Goal: Entertainment & Leisure: Browse casually

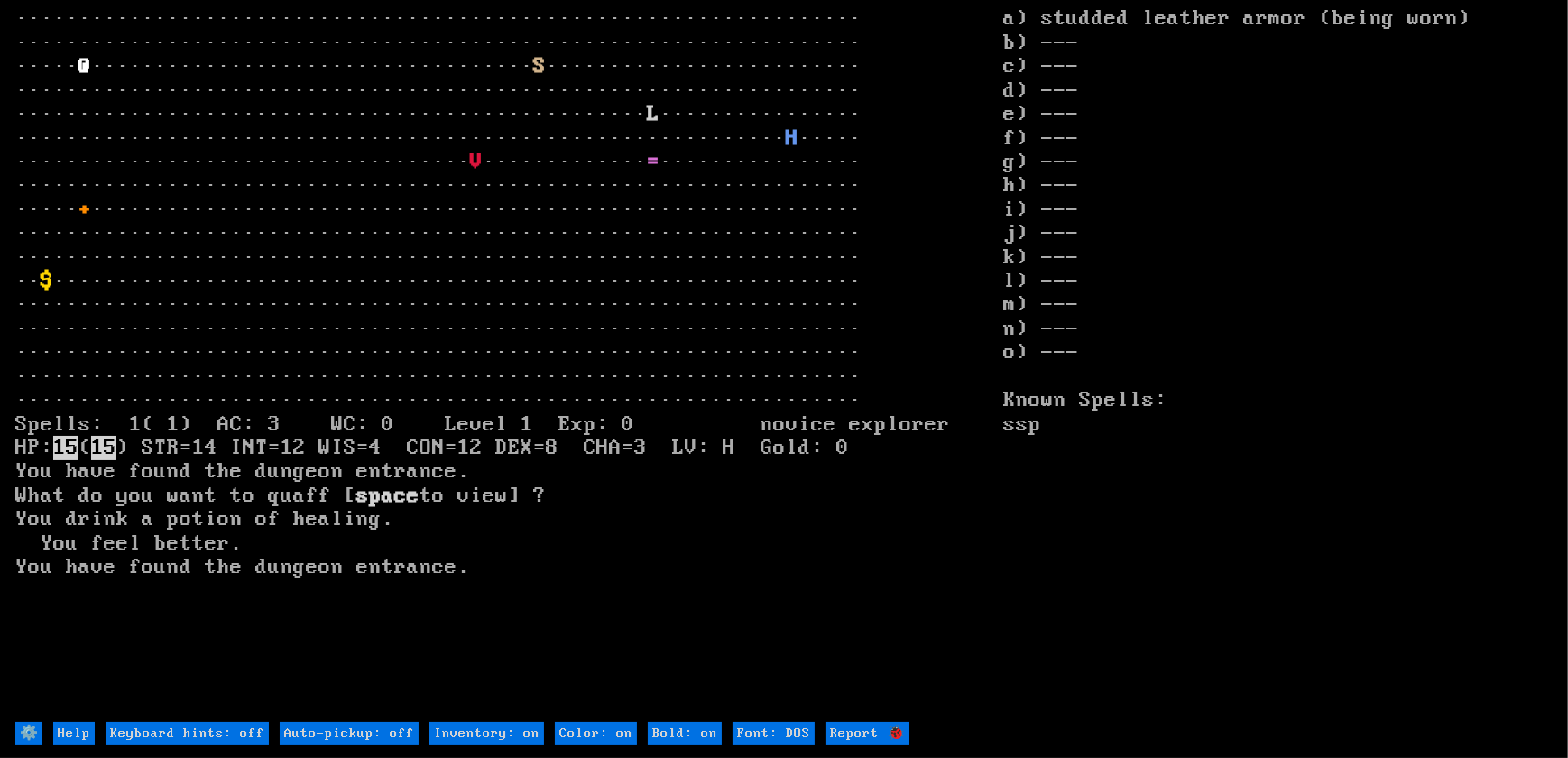
type off "Auto-pickup: on"
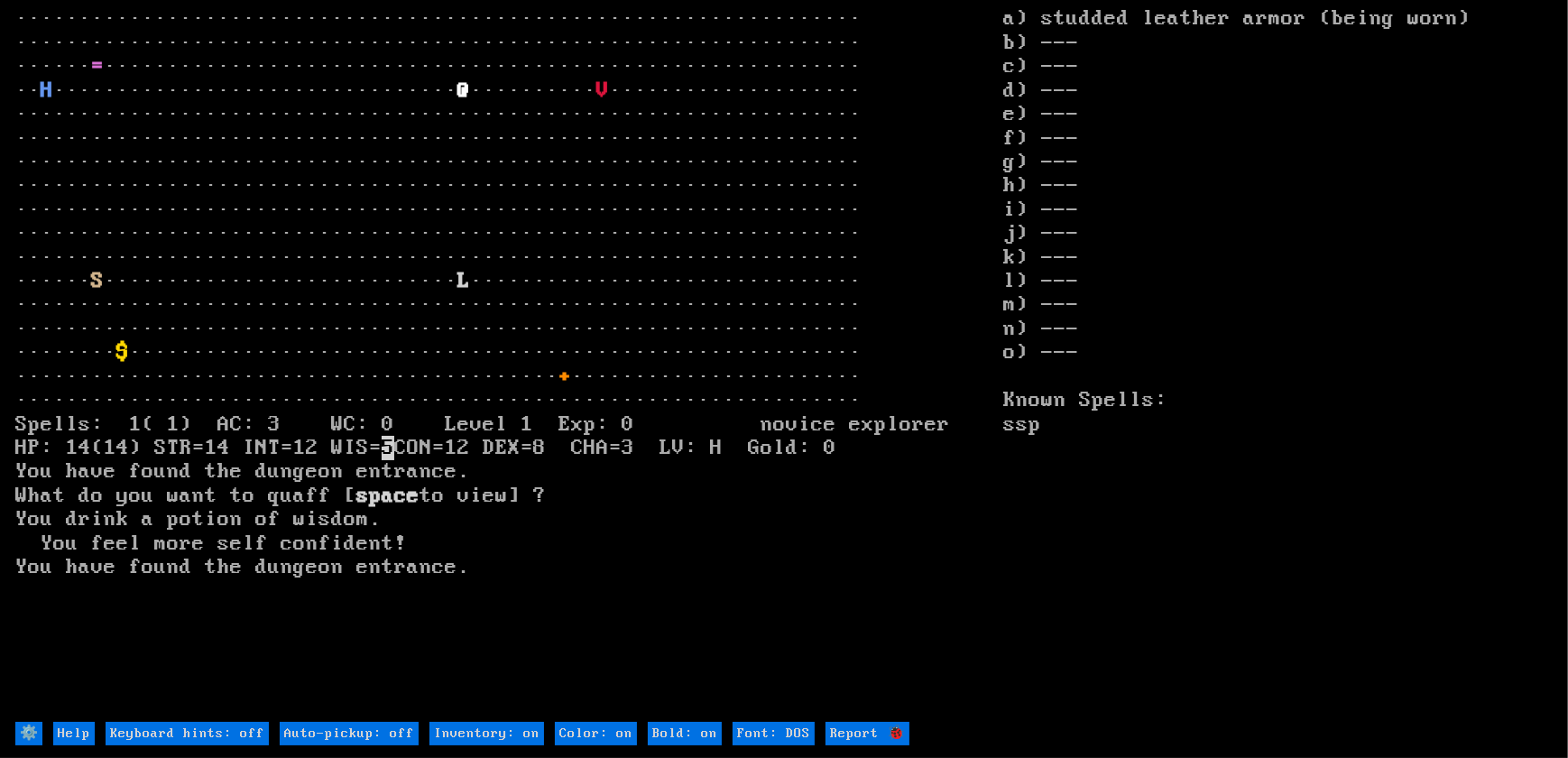
type off "Auto-pickup: on"
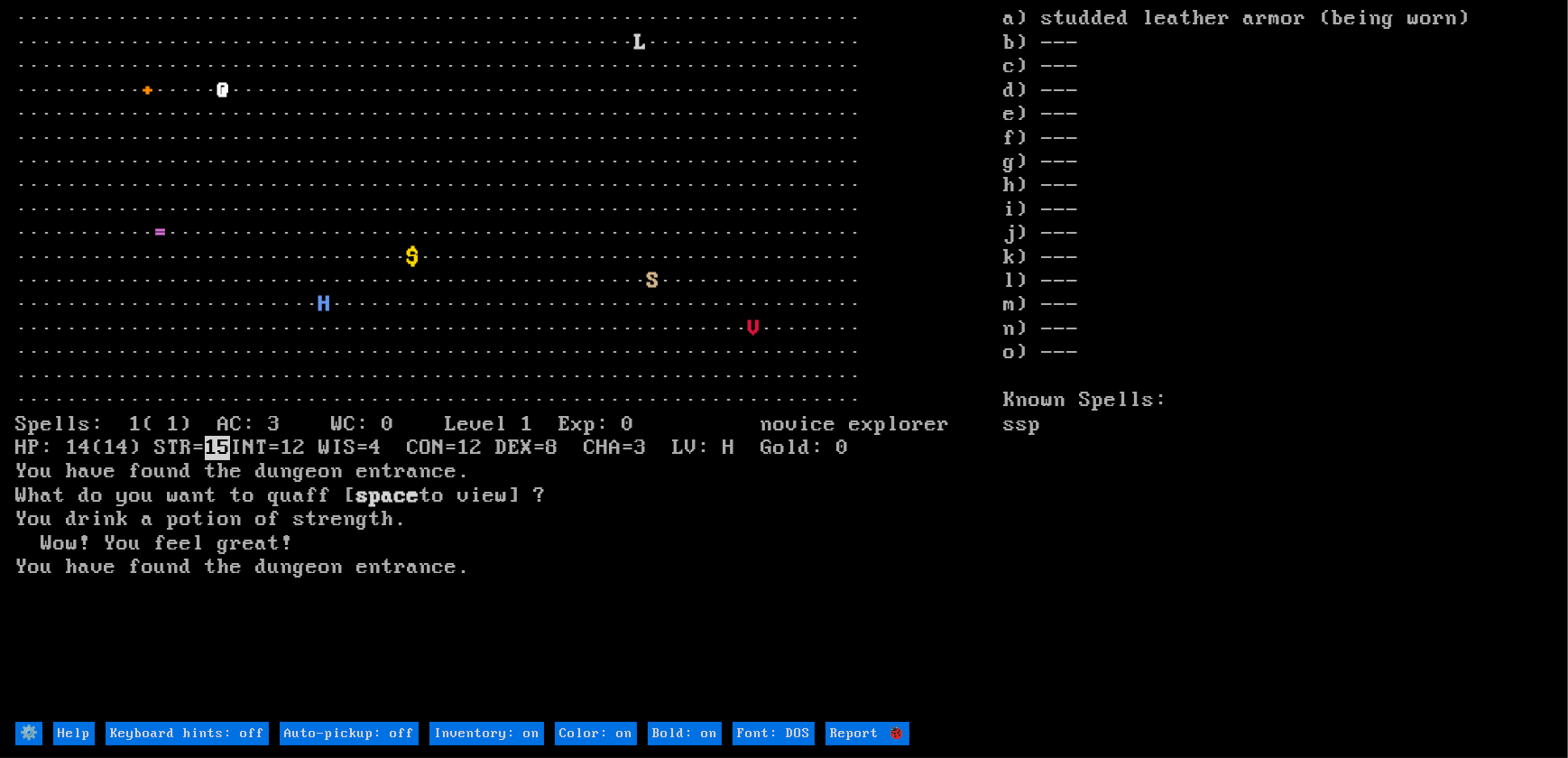
type off "Auto-pickup: on"
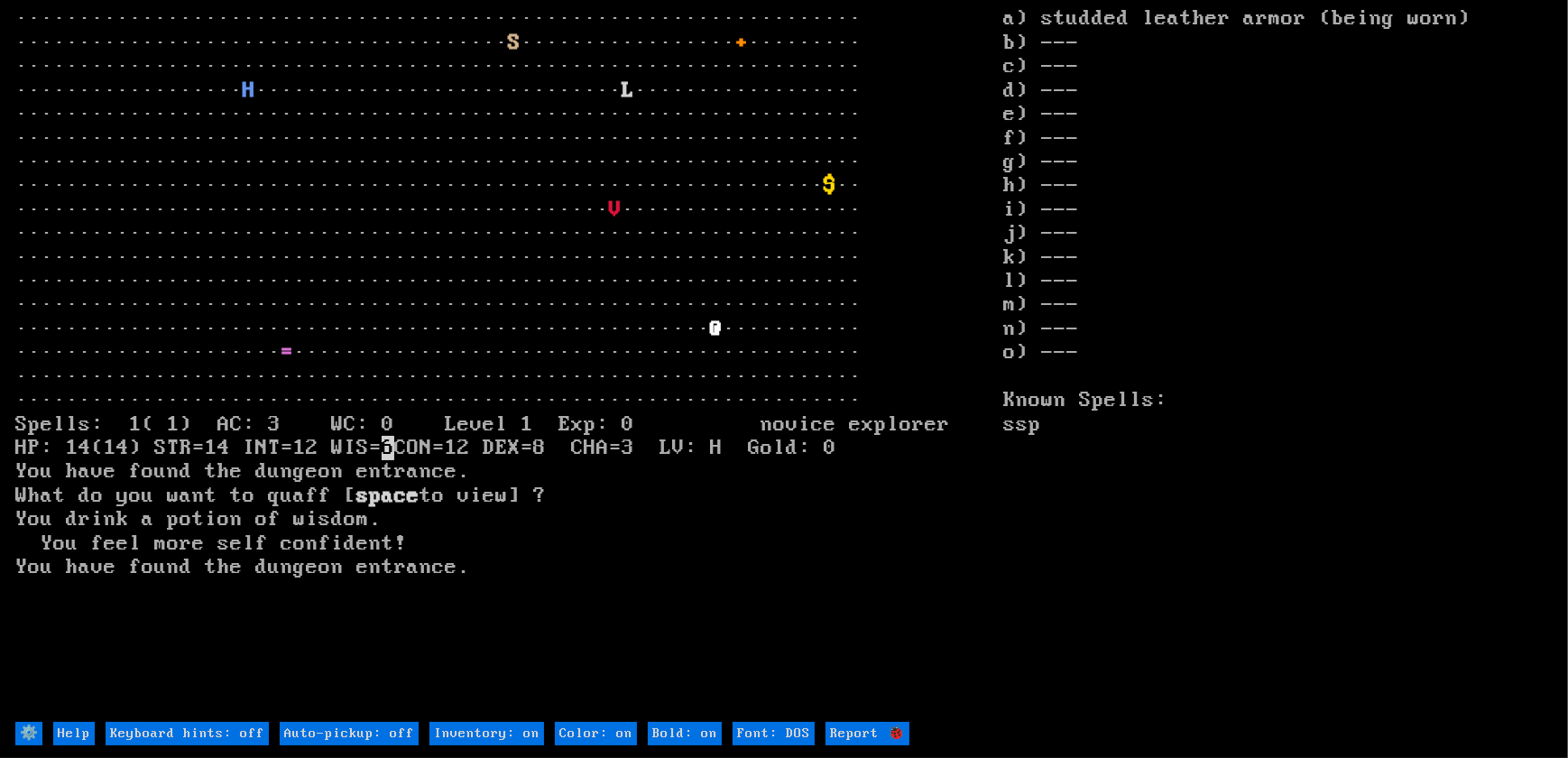
type off "Auto-pickup: on"
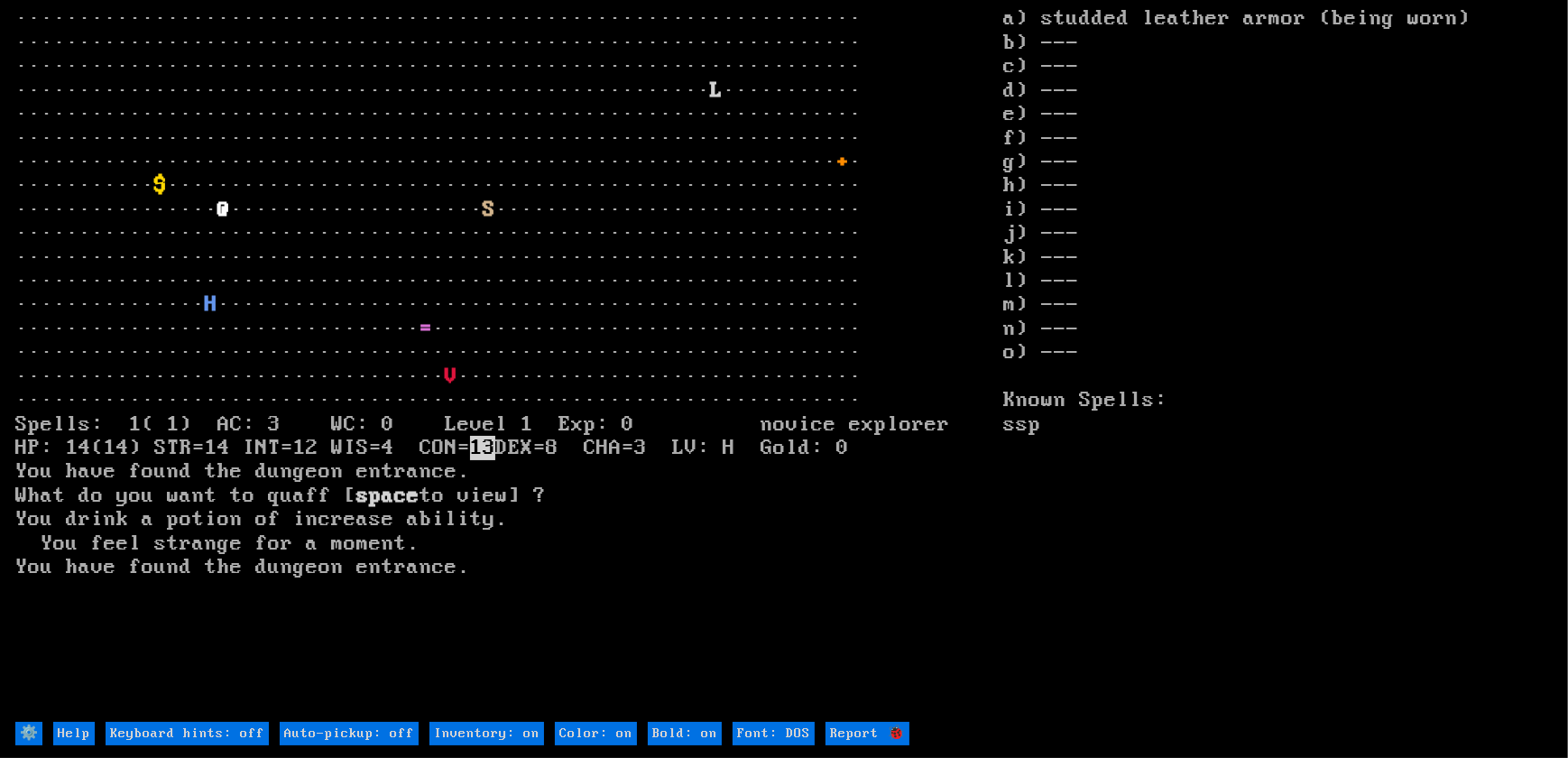
type off "Auto-pickup: on"
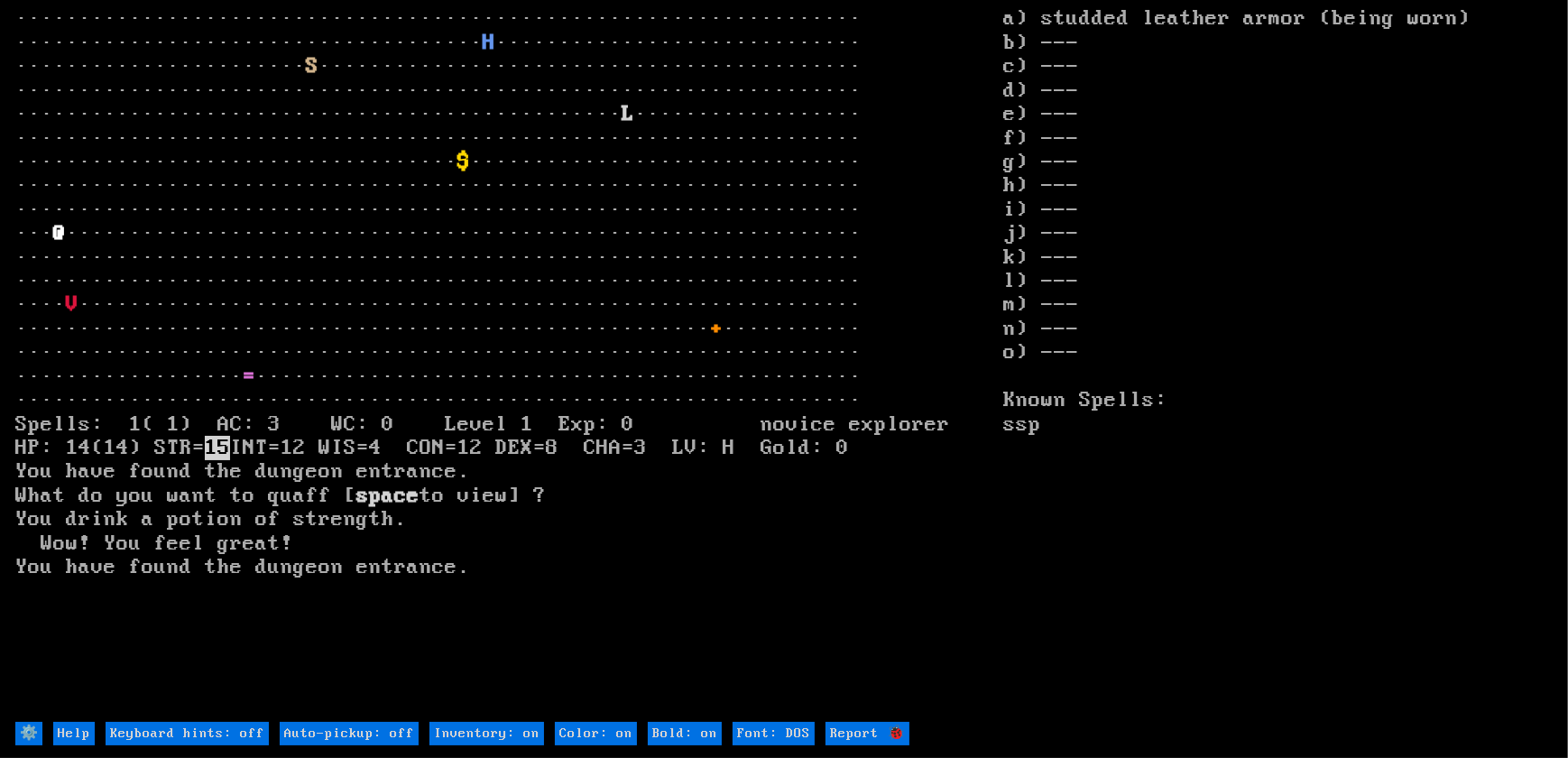
type off "Auto-pickup: on"
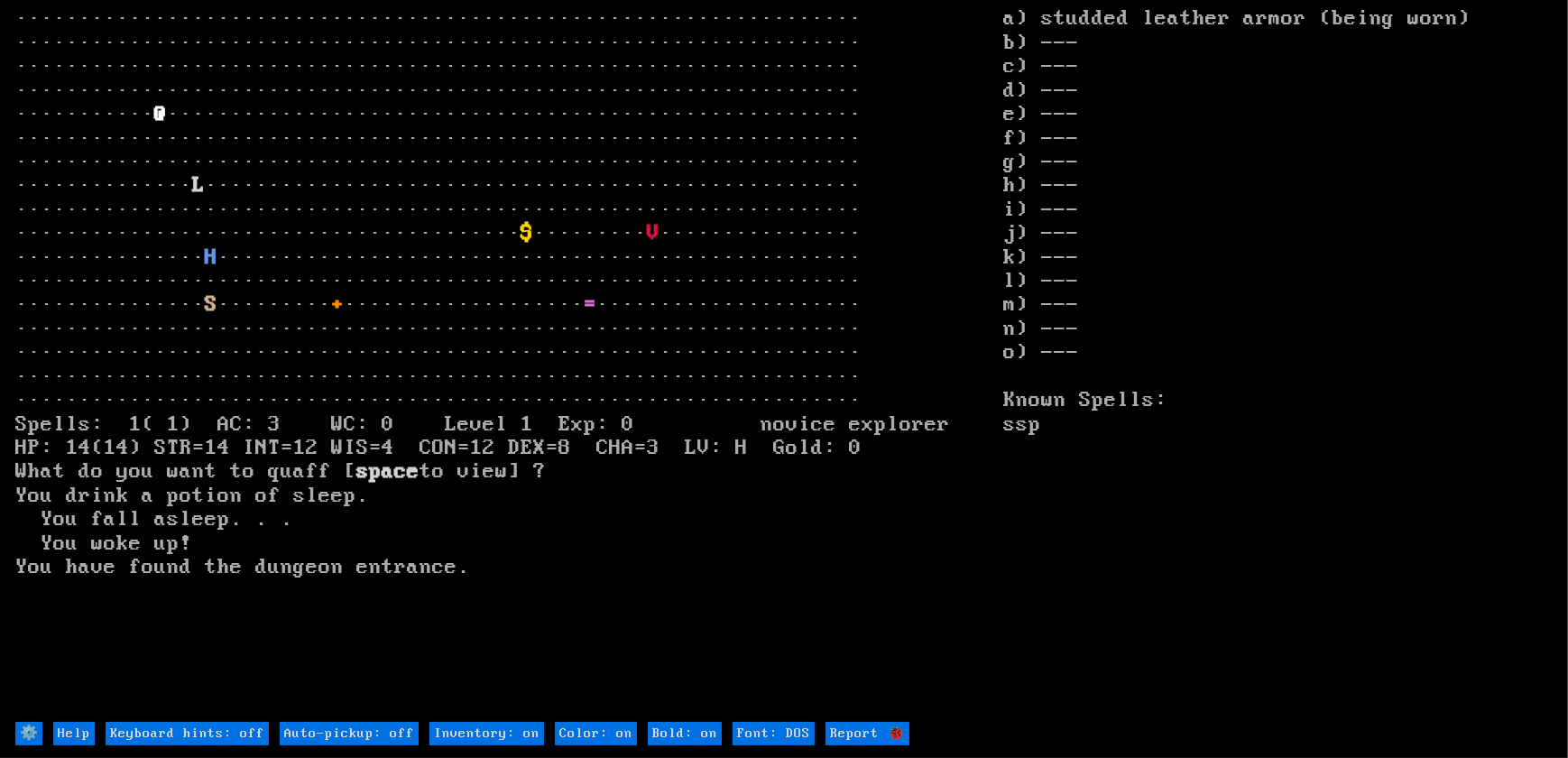
type off "Auto-pickup: on"
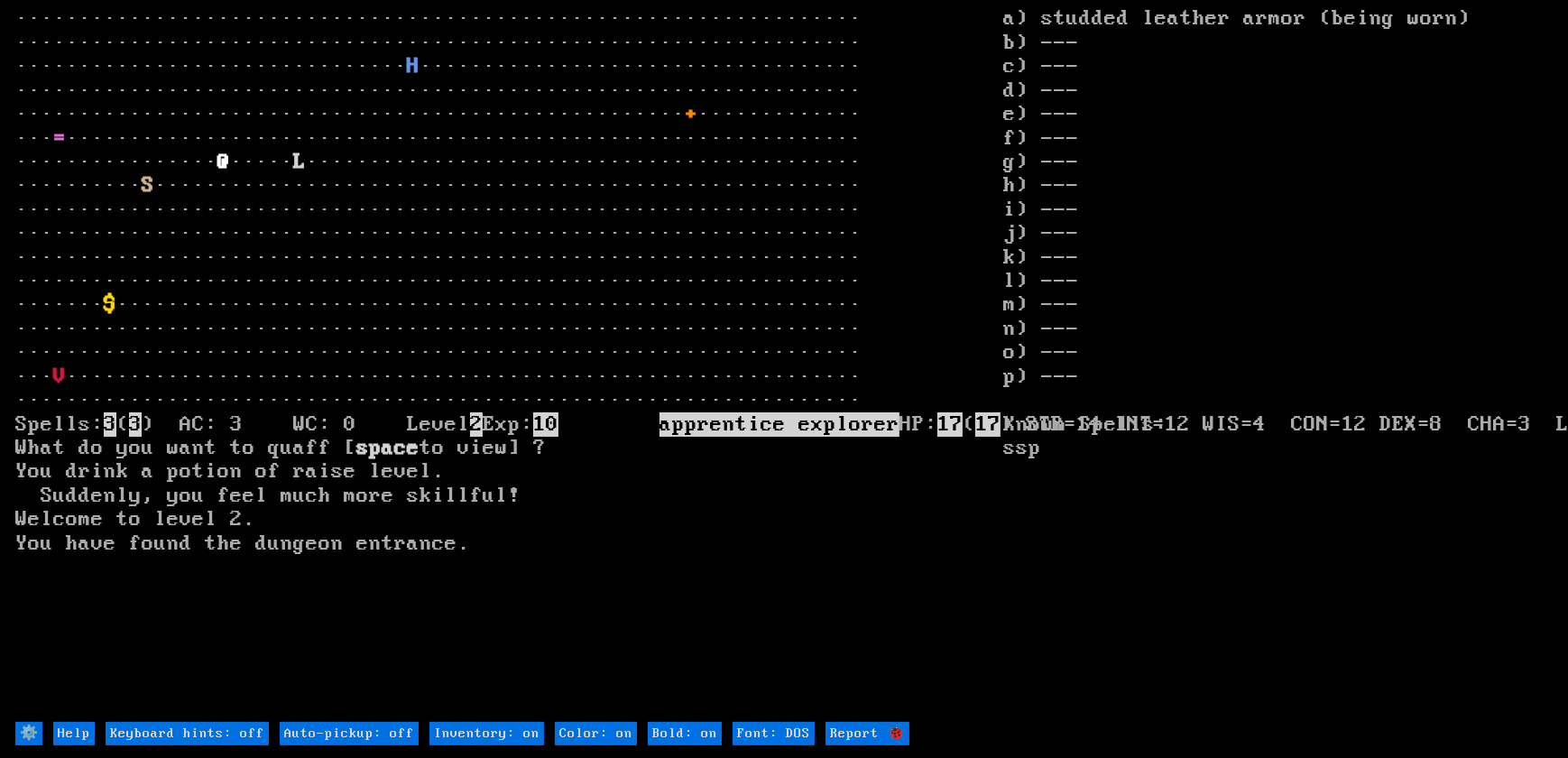
type off "Auto-pickup: on"
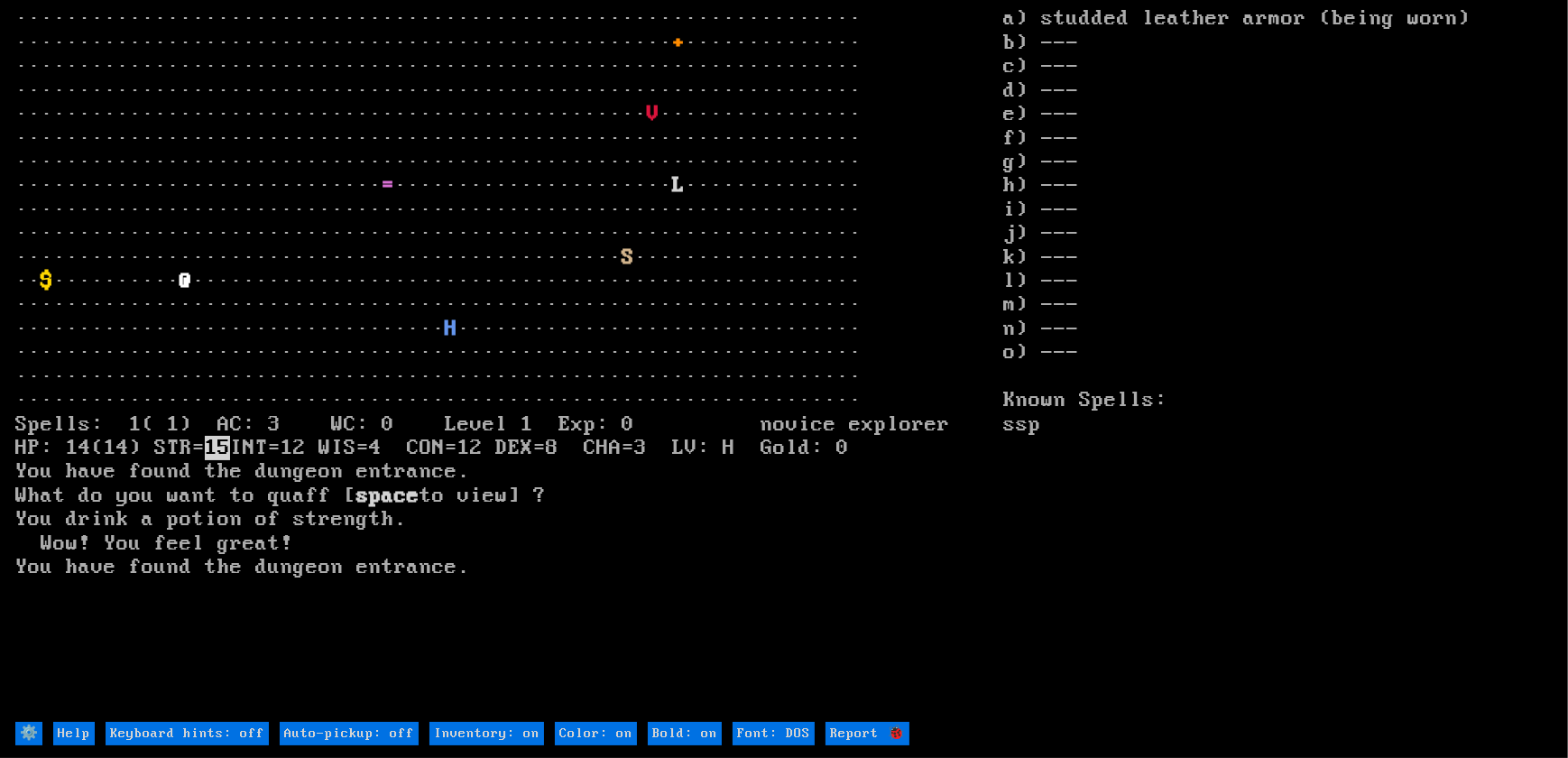
type off "Auto-pickup: on"
